Goal: Transaction & Acquisition: Subscribe to service/newsletter

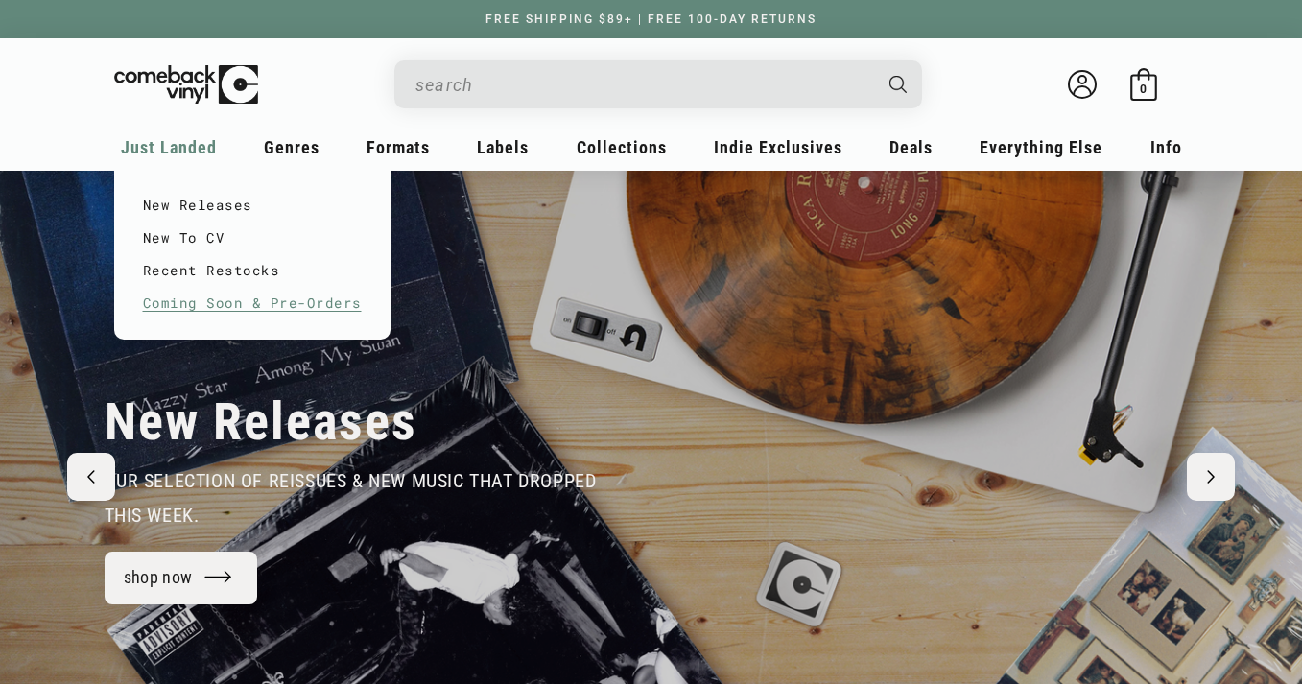
click at [209, 303] on link "Coming Soon & Pre-Orders" at bounding box center [252, 303] width 219 height 33
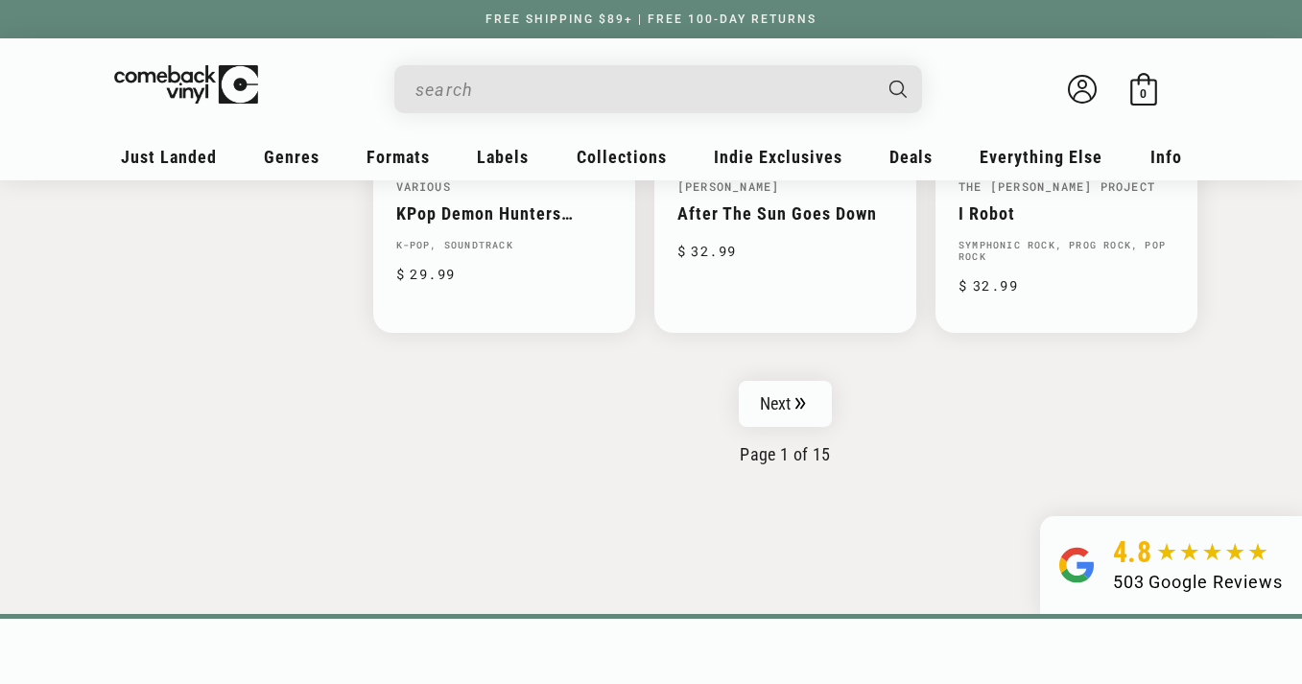
scroll to position [3287, 0]
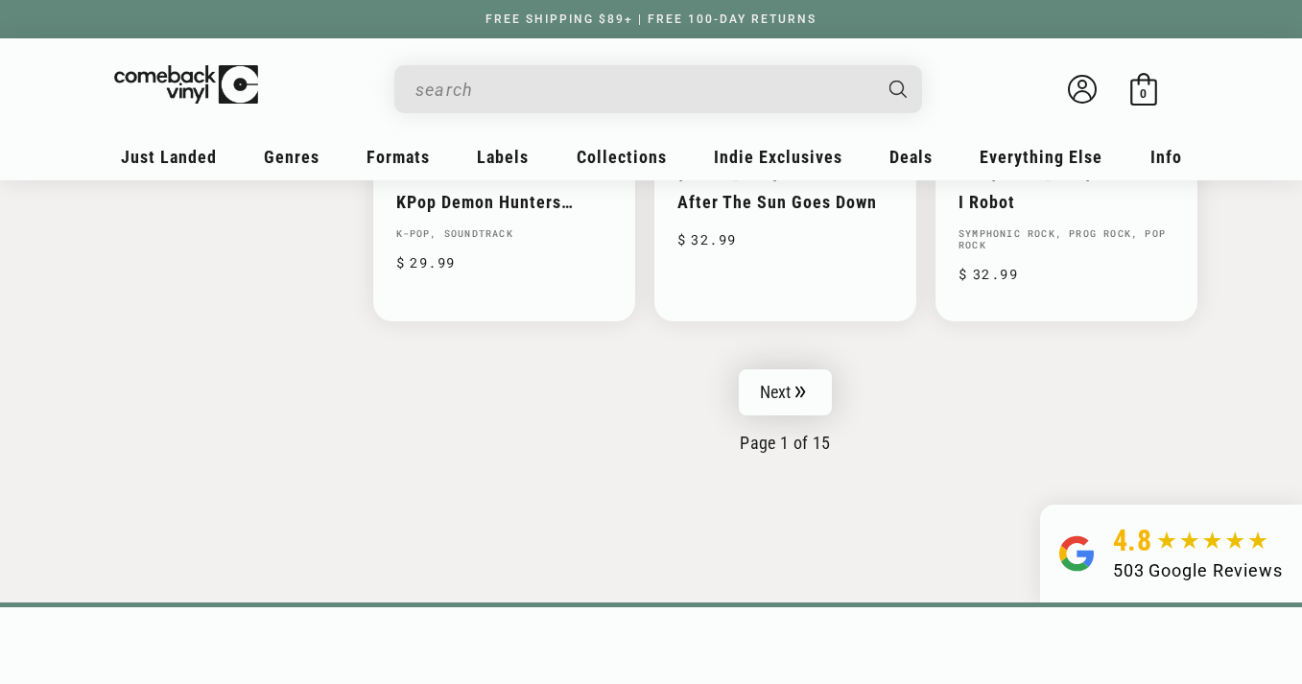
click at [795, 369] on link "Next" at bounding box center [786, 392] width 94 height 46
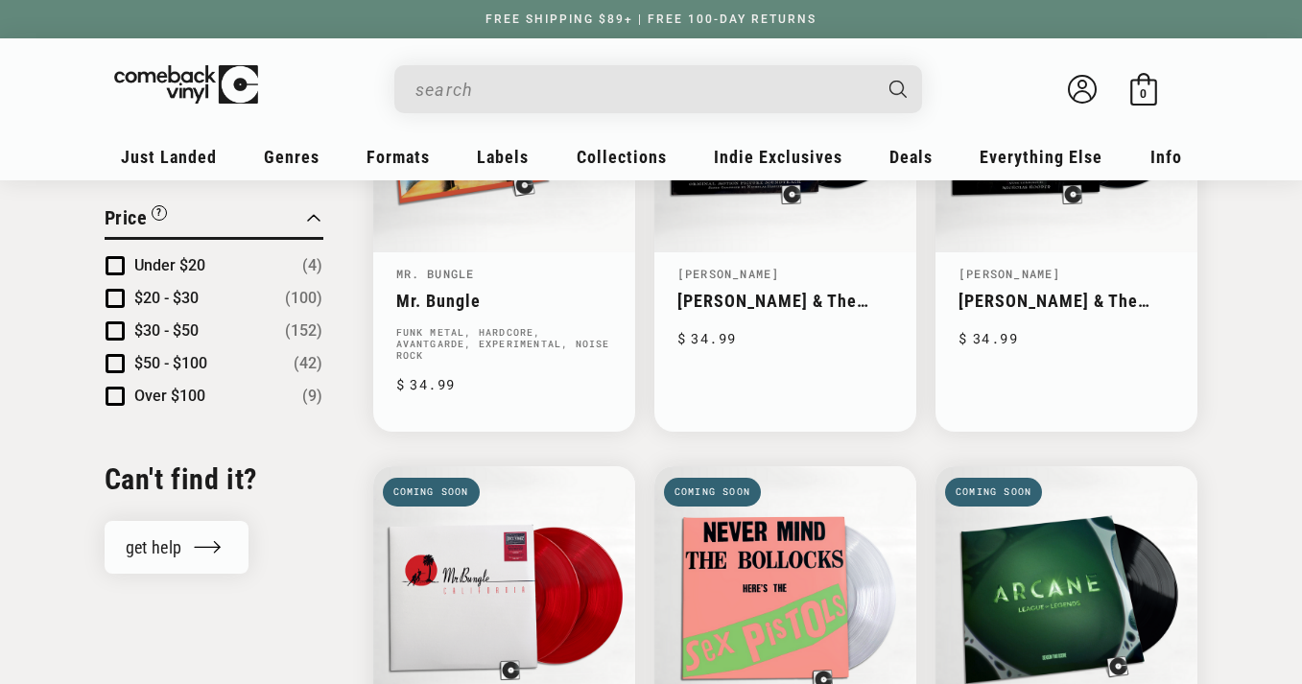
scroll to position [1788, 0]
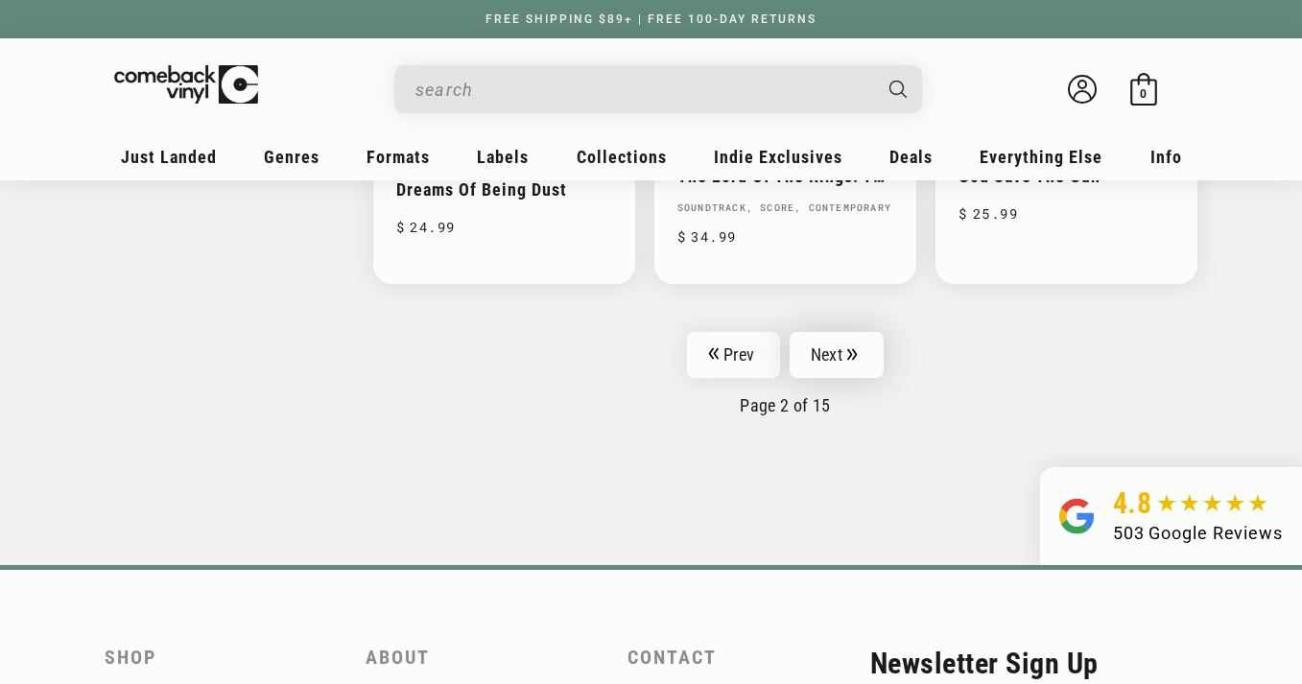
click at [827, 350] on link "Next" at bounding box center [836, 355] width 94 height 46
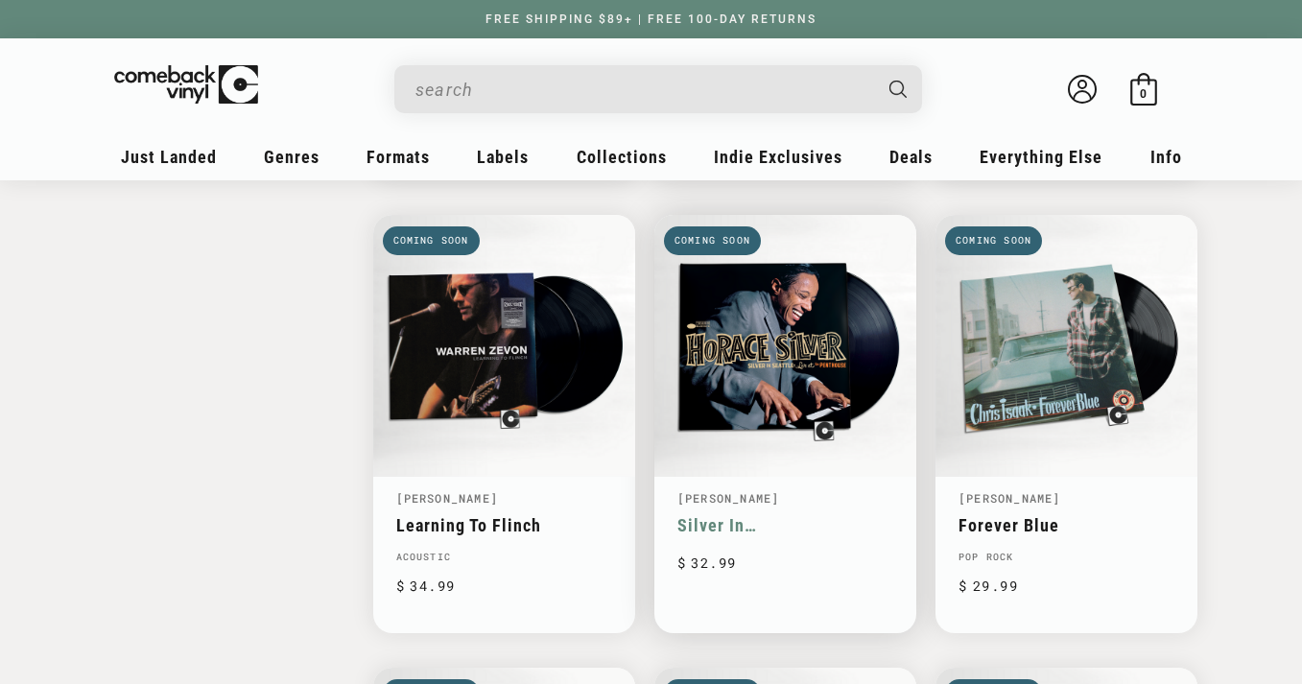
scroll to position [2478, 0]
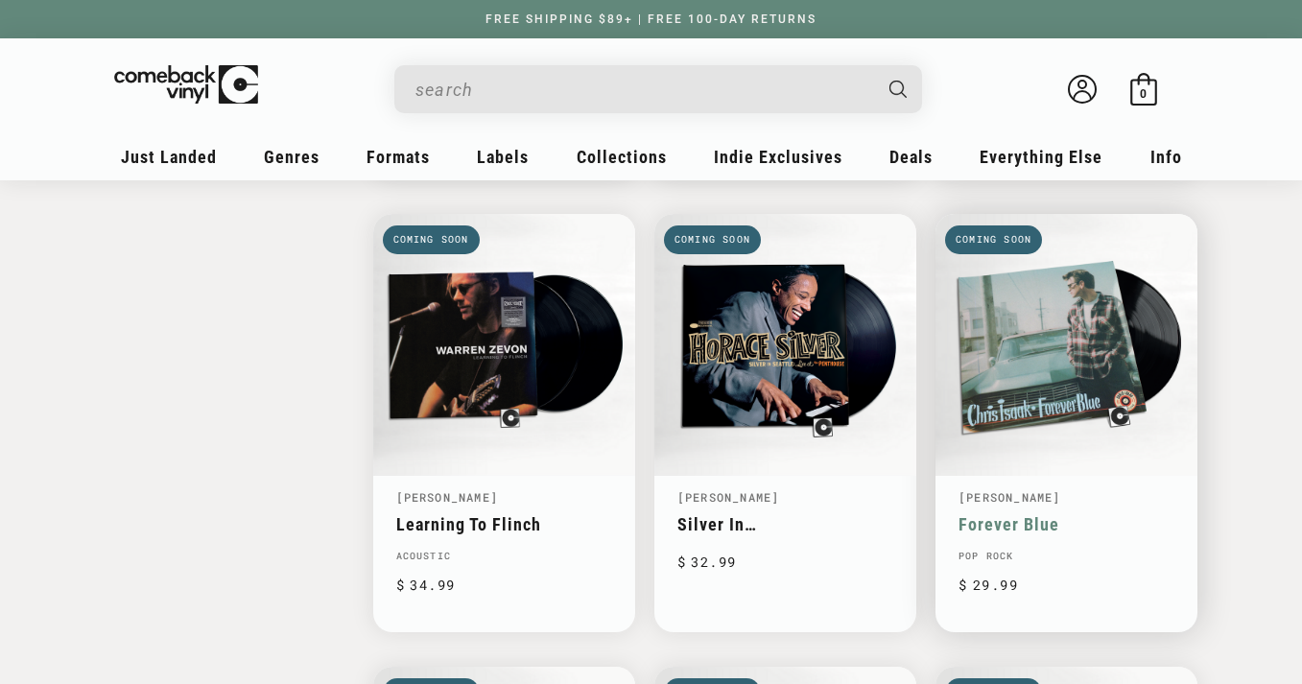
click at [1044, 514] on link "Forever Blue" at bounding box center [1066, 524] width 216 height 20
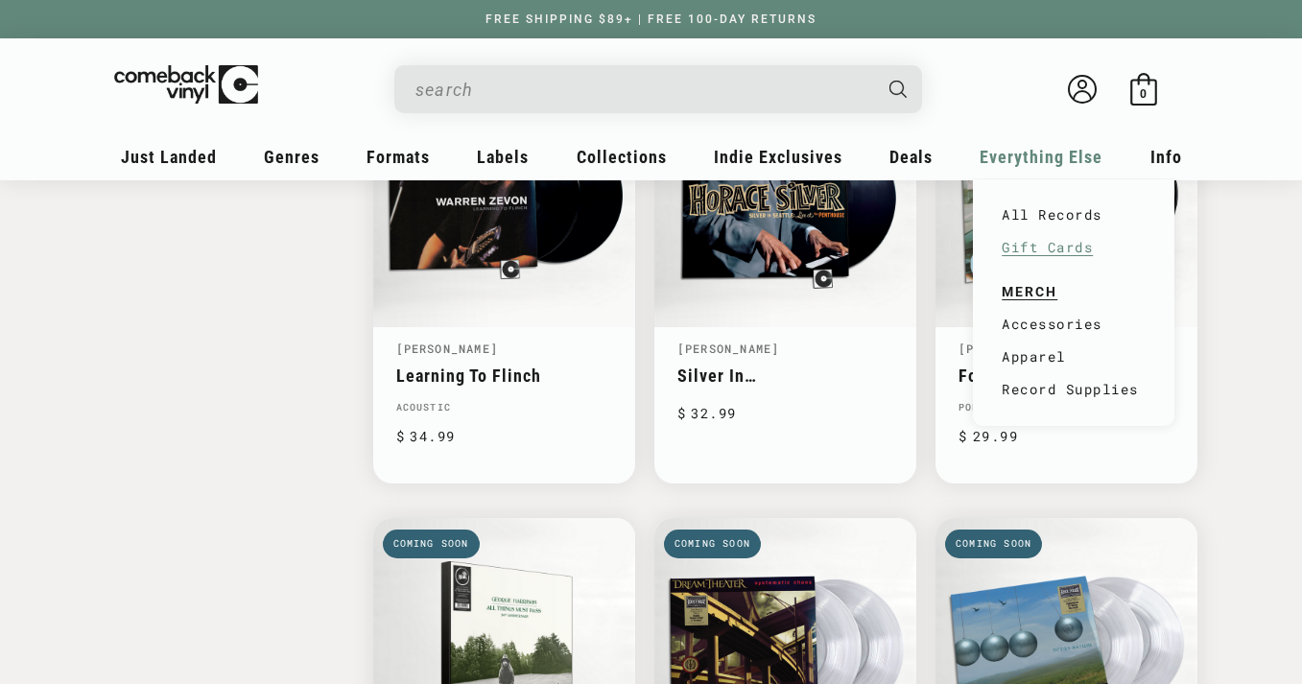
scroll to position [2631, 0]
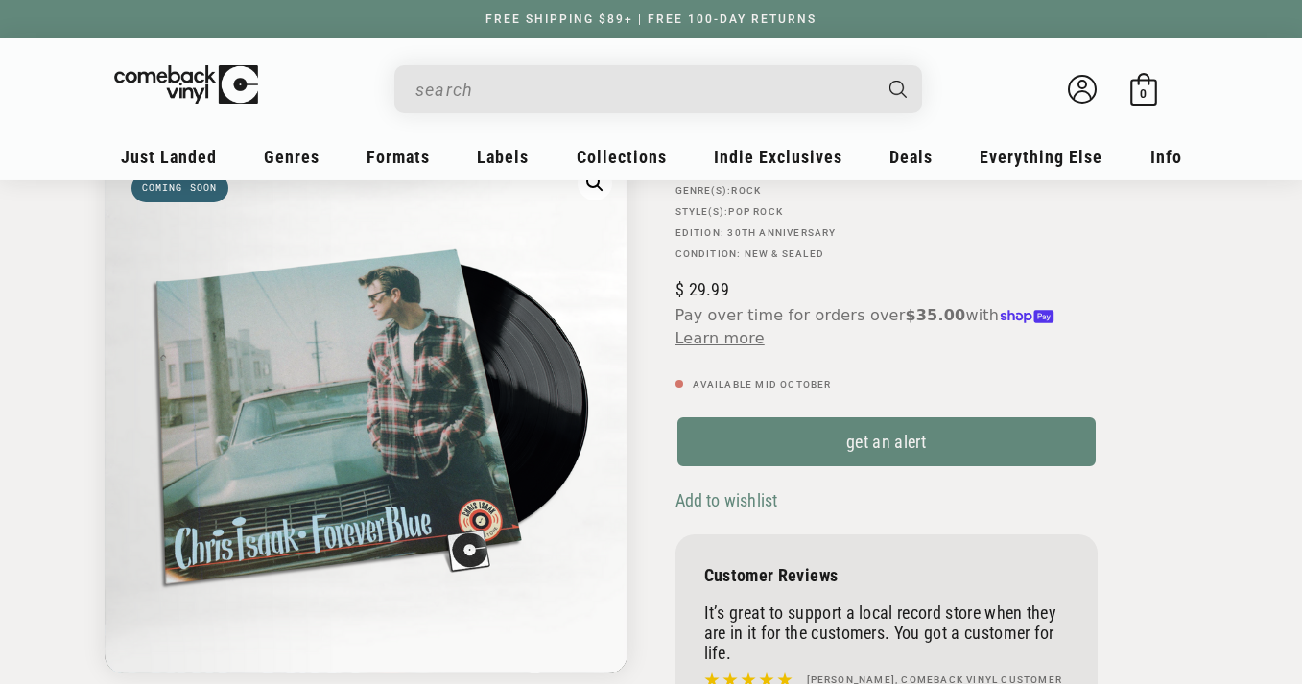
scroll to position [199, 0]
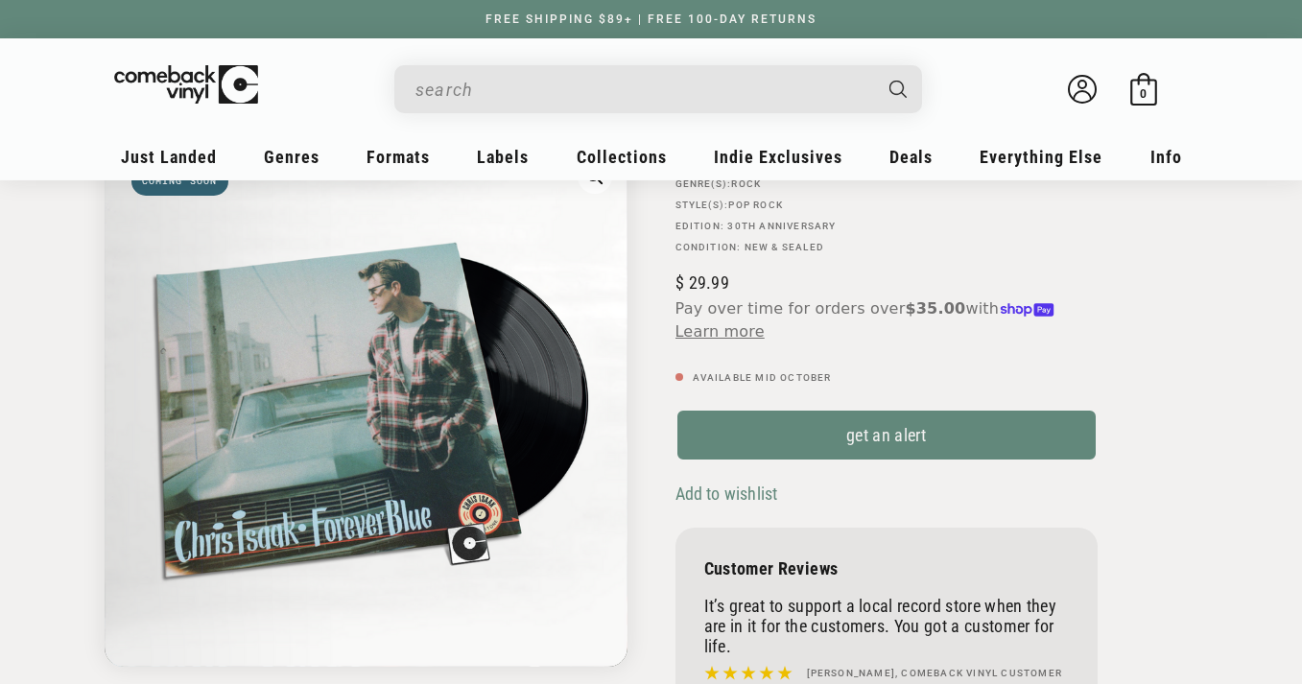
click at [760, 495] on span "Add to wishlist" at bounding box center [726, 493] width 103 height 20
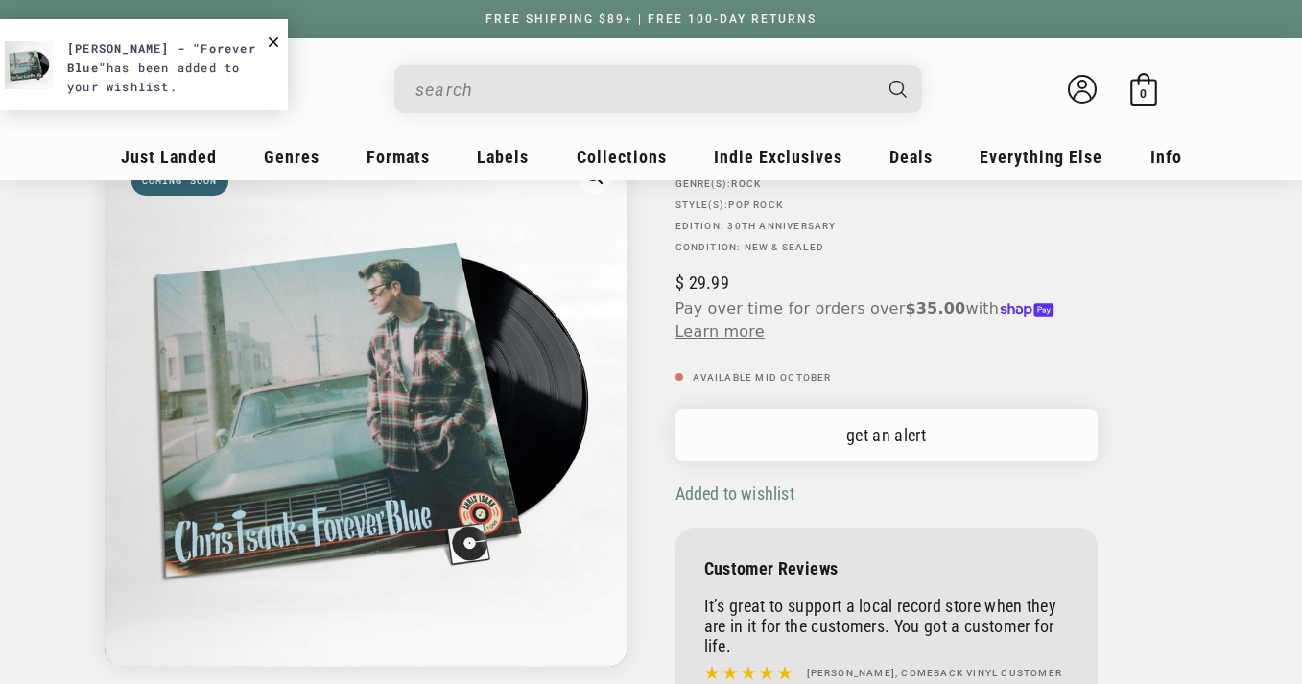
click at [911, 441] on link "get an alert" at bounding box center [886, 435] width 422 height 53
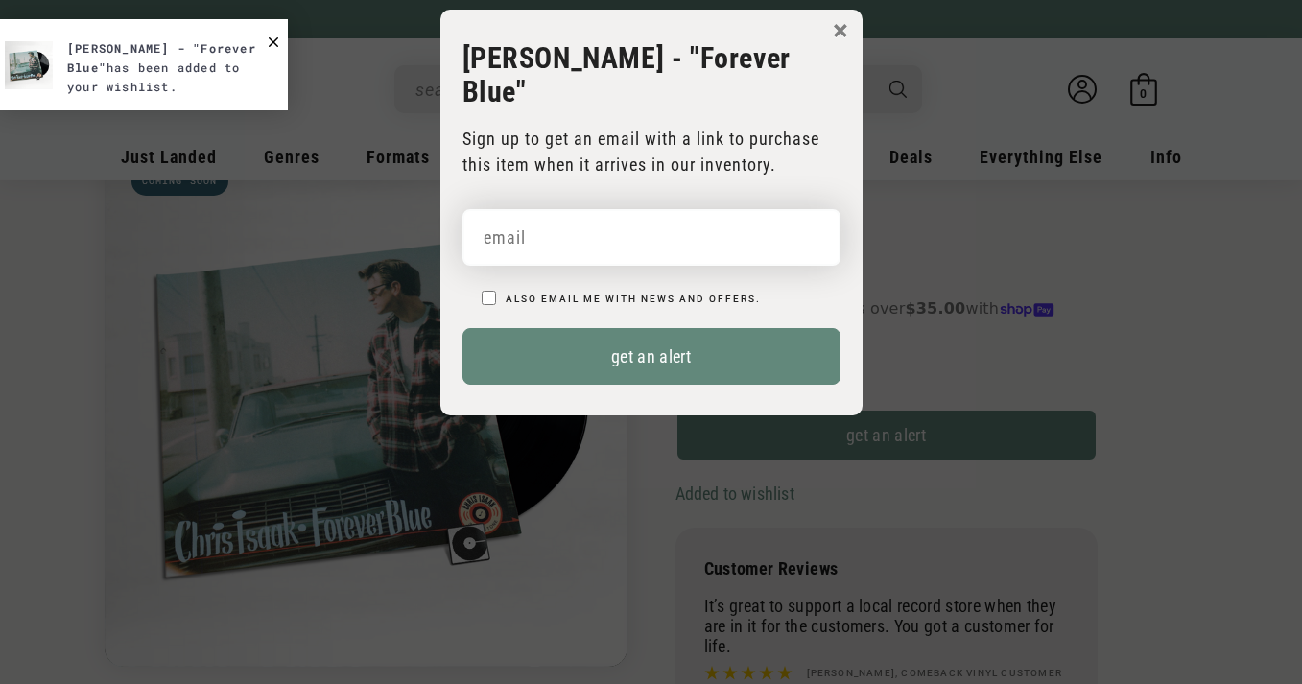
click at [552, 209] on input "email" at bounding box center [651, 237] width 378 height 57
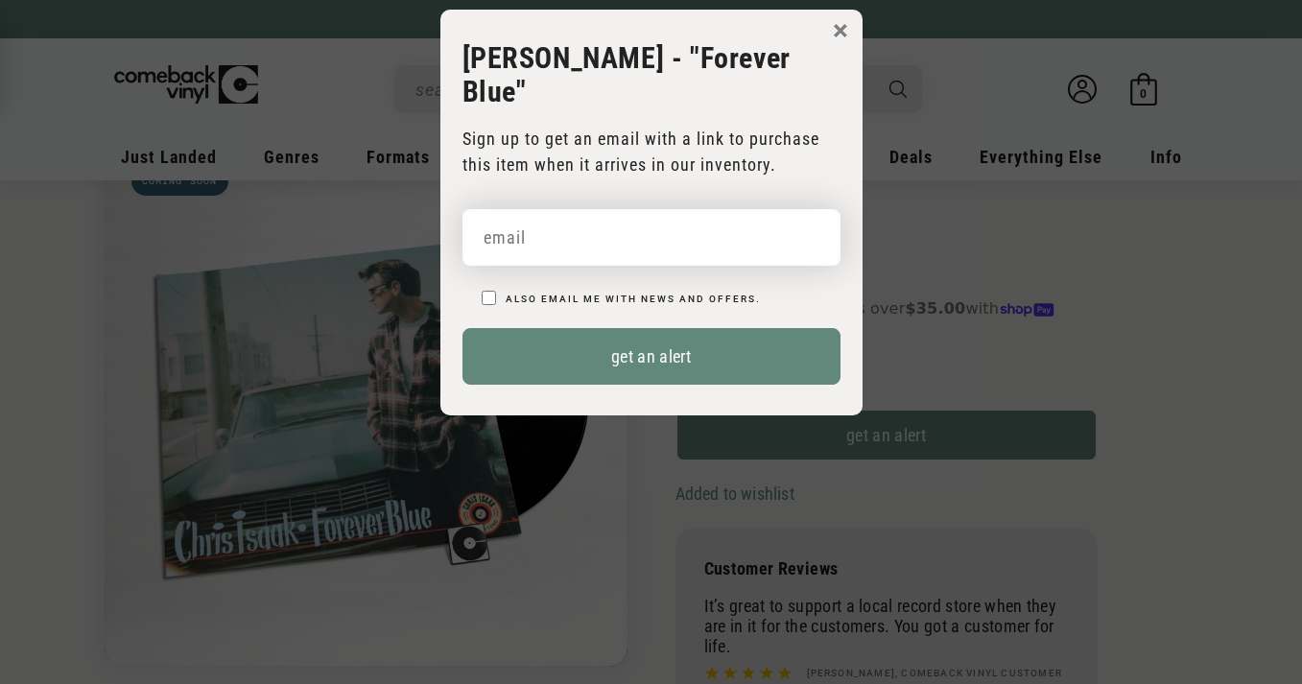
type input "[EMAIL_ADDRESS][DOMAIN_NAME]"
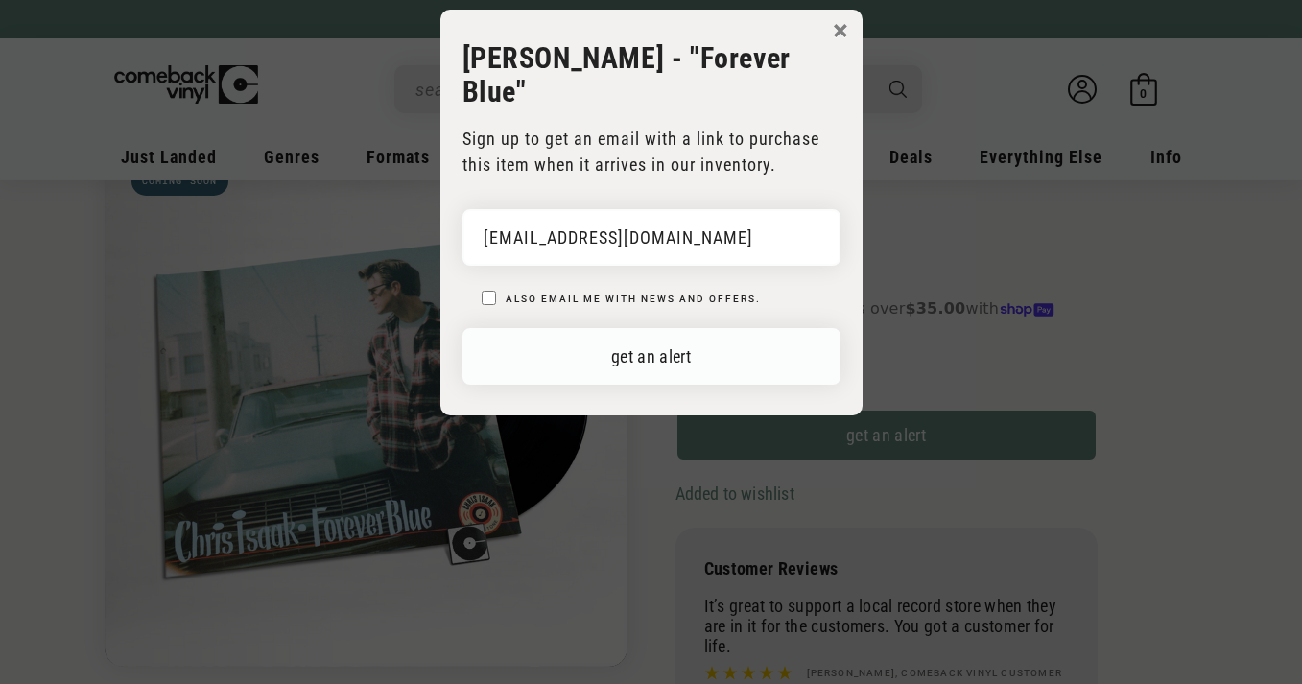
click at [644, 328] on button "get an alert" at bounding box center [651, 356] width 378 height 57
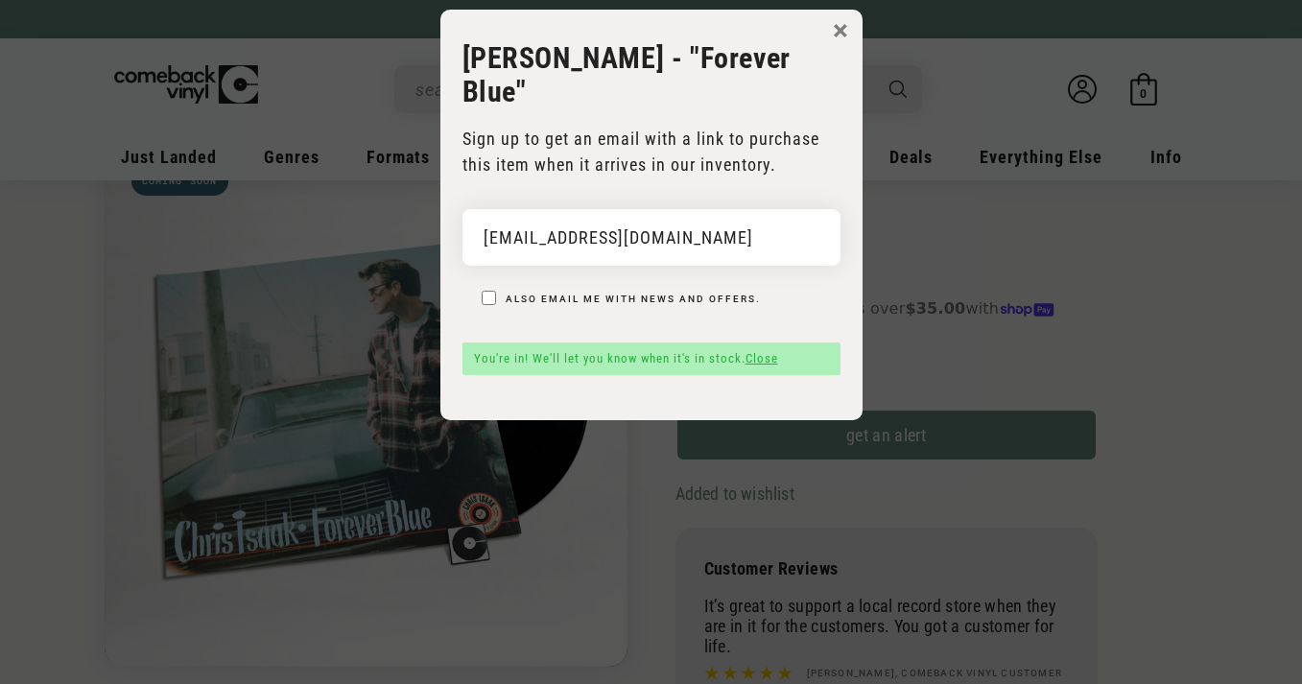
drag, startPoint x: 841, startPoint y: 30, endPoint x: 643, endPoint y: 3, distance: 200.3
click at [841, 30] on button "×" at bounding box center [840, 30] width 15 height 29
